Goal: Find specific page/section: Find specific page/section

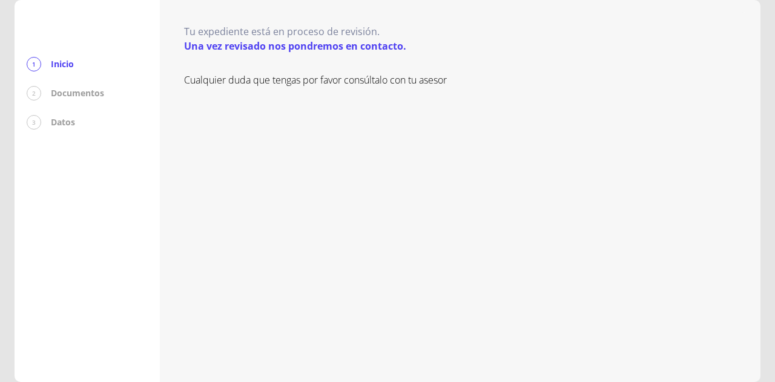
click at [61, 91] on p "Documentos" at bounding box center [77, 93] width 53 height 12
